Goal: Find specific page/section: Find specific page/section

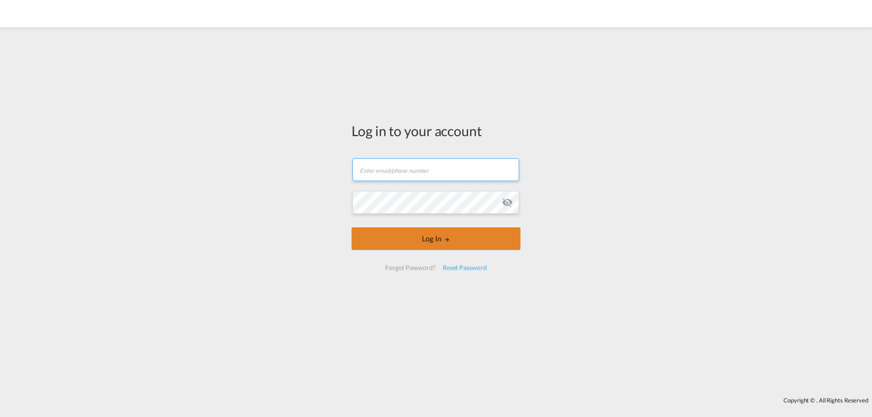
type input "[PERSON_NAME][EMAIL_ADDRESS][DOMAIN_NAME]"
click at [416, 241] on button "Log In" at bounding box center [435, 238] width 169 height 23
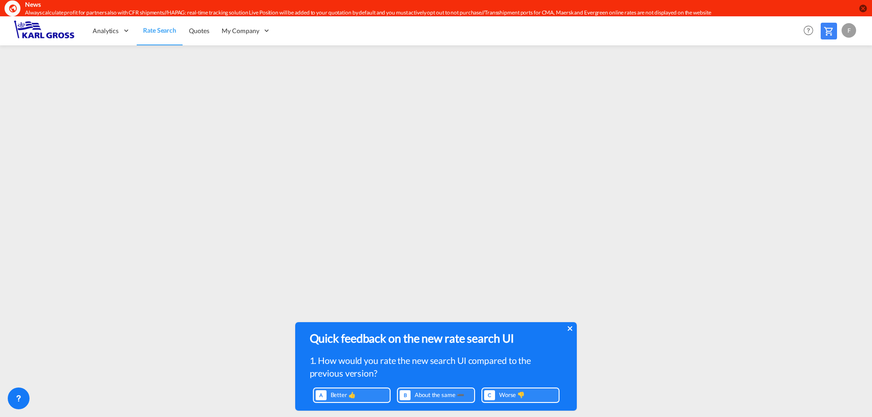
click at [571, 329] on icon at bounding box center [569, 328] width 5 height 7
